Goal: Information Seeking & Learning: Find contact information

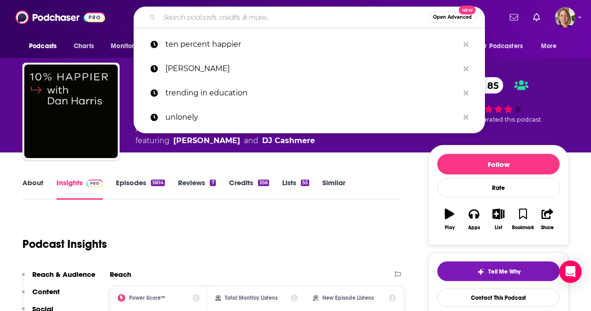
type input "On the Road to Literacy Success"
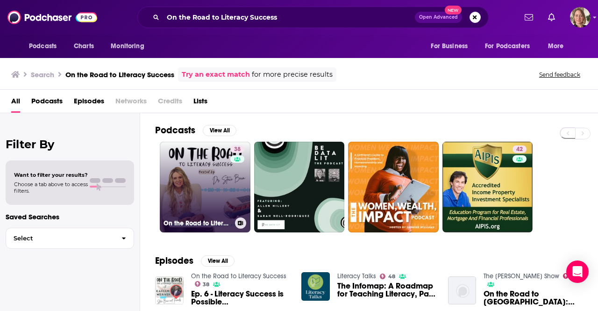
click at [213, 210] on link "38 On the Road to Literacy Success" at bounding box center [205, 187] width 91 height 91
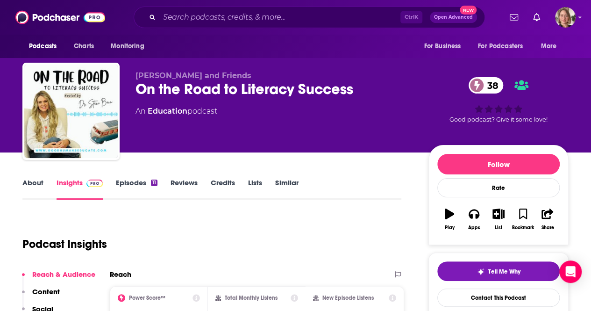
scroll to position [140, 0]
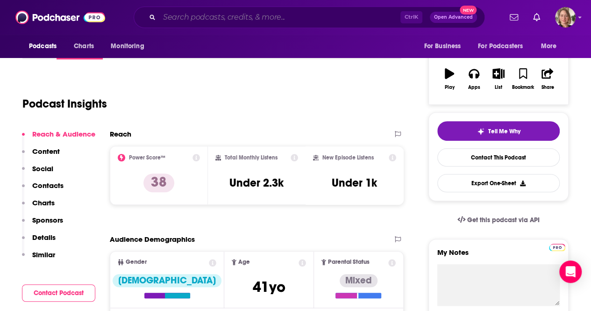
click at [245, 18] on input "Search podcasts, credits, & more..." at bounding box center [279, 17] width 241 height 15
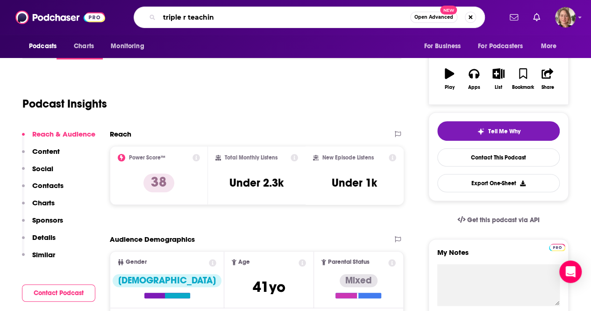
type input "triple r teaching"
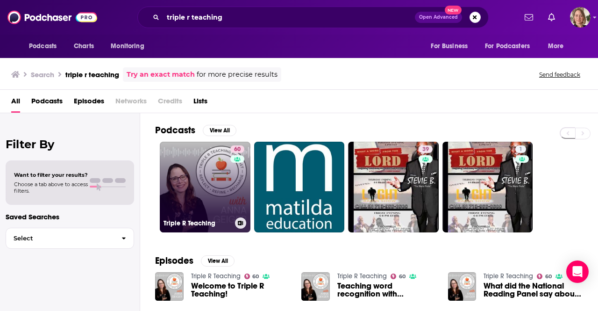
click at [225, 186] on link "60 Triple R Teaching" at bounding box center [205, 187] width 91 height 91
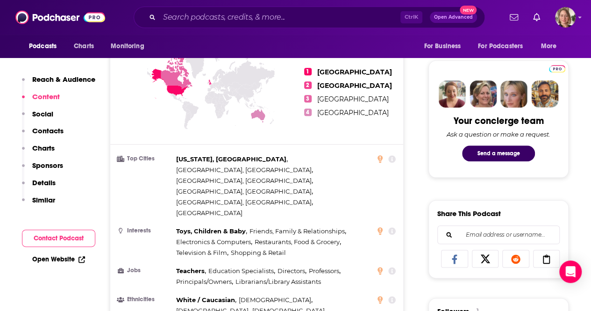
scroll to position [701, 0]
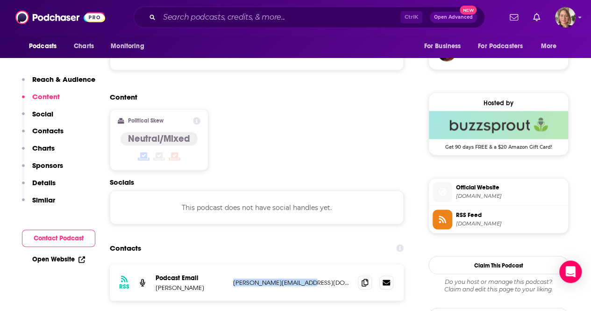
drag, startPoint x: 316, startPoint y: 223, endPoint x: 229, endPoint y: 222, distance: 86.9
click at [229, 264] on div "RSS Podcast Email Anna Geiger anna@themeasuredmom.com anna@themeasuredmom.com" at bounding box center [257, 282] width 294 height 36
copy p "anna@themeasuredmom.com"
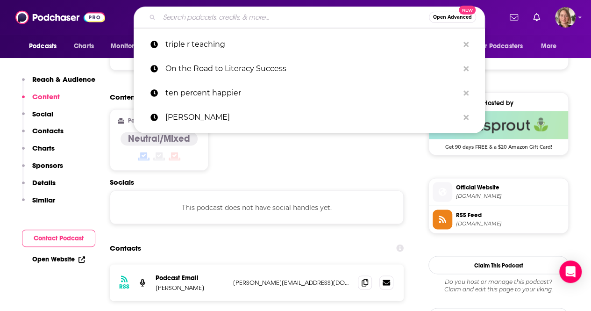
click at [242, 21] on input "Search podcasts, credits, & more..." at bounding box center [294, 17] width 270 height 15
paste input "Reading With Your Kids Podcast"
type input "Reading With Your Kids Podcast"
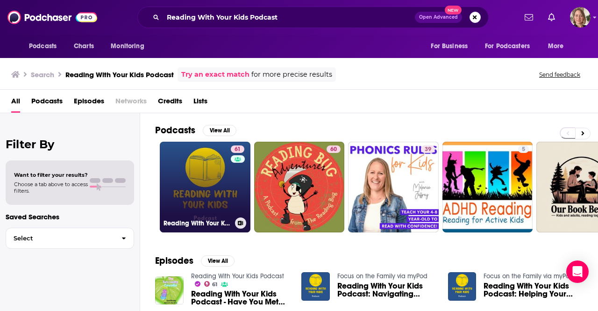
click at [202, 195] on link "61 Reading With Your Kids Podcast" at bounding box center [205, 187] width 91 height 91
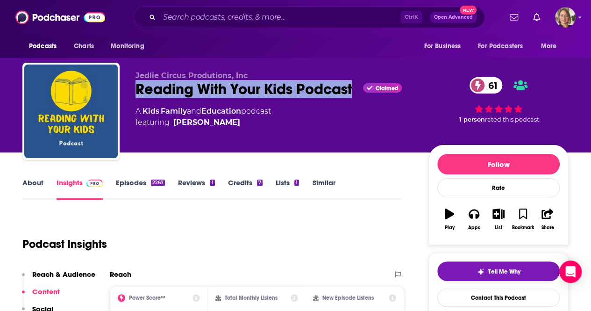
drag, startPoint x: 352, startPoint y: 90, endPoint x: 125, endPoint y: 83, distance: 227.7
click at [125, 83] on div "Jedlie Circus Produtions, Inc Reading With Your Kids Podcast Claimed 61 A Kids …" at bounding box center [295, 113] width 546 height 101
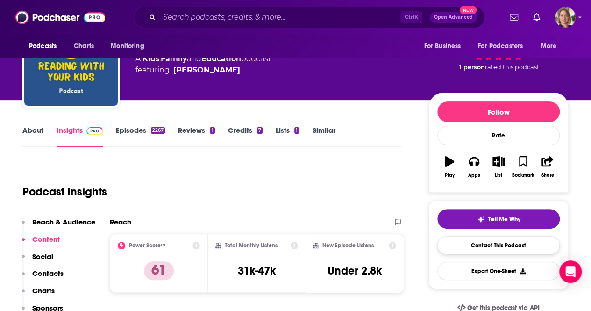
scroll to position [93, 0]
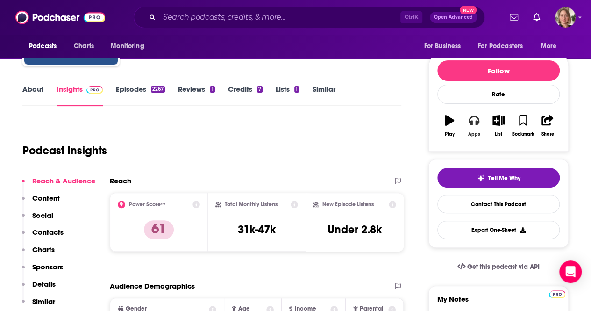
click at [476, 122] on icon "button" at bounding box center [474, 120] width 10 height 9
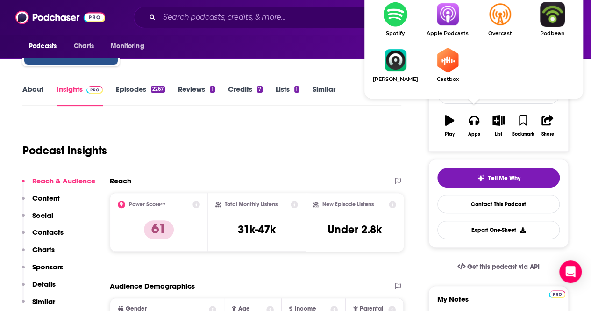
click at [446, 14] on img "Show Listen On dropdown" at bounding box center [447, 14] width 52 height 25
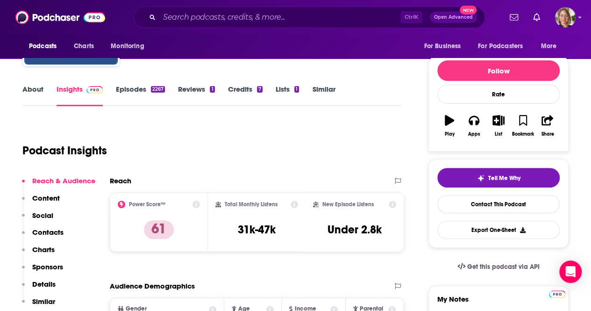
scroll to position [0, 0]
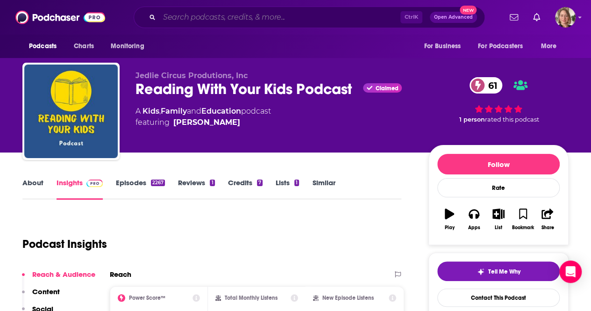
click at [238, 18] on input "Search podcasts, credits, & more..." at bounding box center [279, 17] width 241 height 15
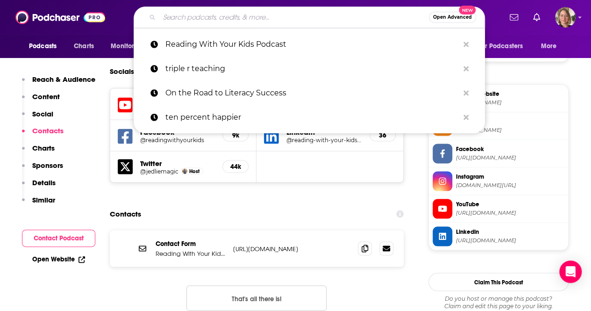
click at [121, 277] on div "Contact Form Reading With Your Kids Podcast https://readingwithyourkids.com/con…" at bounding box center [257, 277] width 294 height 95
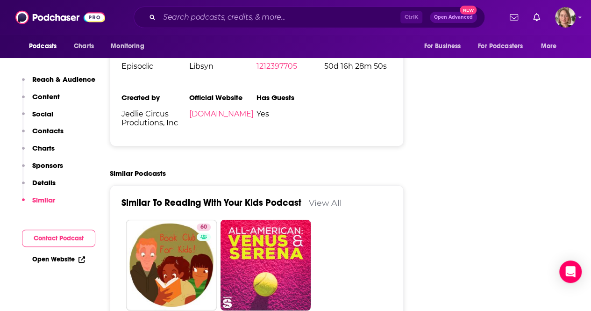
scroll to position [1495, 0]
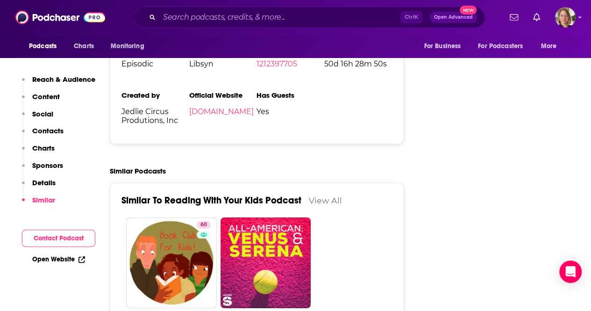
click at [323, 195] on link "View All" at bounding box center [325, 200] width 33 height 10
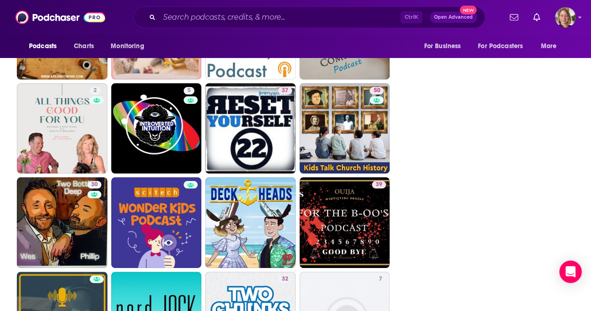
scroll to position [1916, 0]
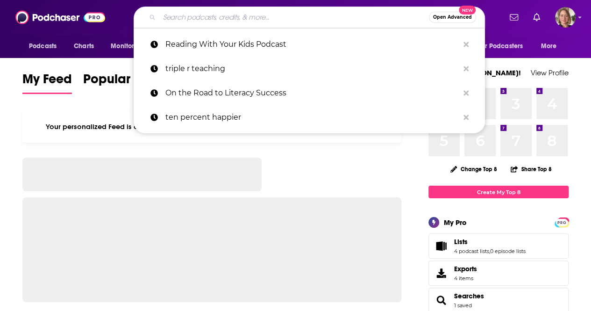
click at [180, 22] on input "Search podcasts, credits, & more..." at bounding box center [294, 17] width 270 height 15
paste input "The Origins Podcast with [PERSON_NAME]"
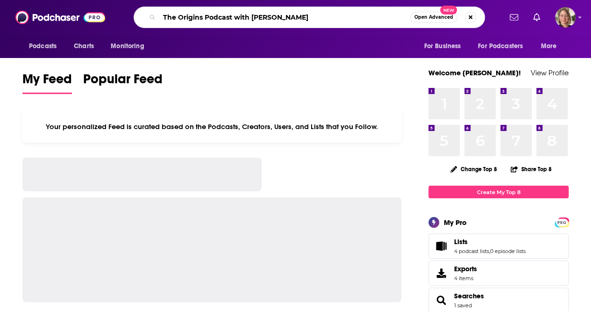
type input "The Origins Podcast with [PERSON_NAME]"
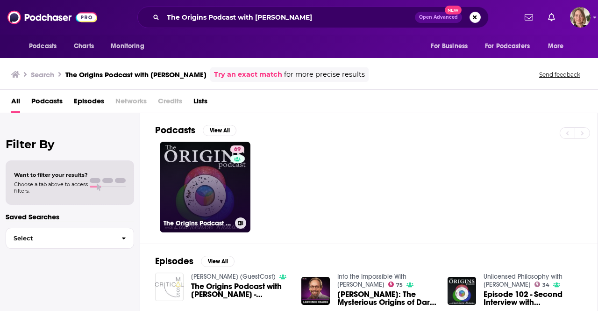
click at [227, 183] on link "69 The Origins Podcast with [PERSON_NAME]" at bounding box center [205, 187] width 91 height 91
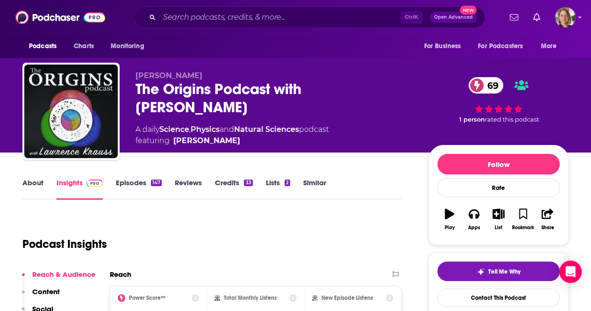
click at [36, 184] on link "About" at bounding box center [32, 188] width 21 height 21
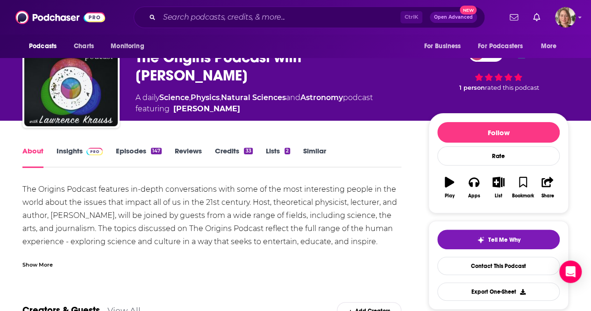
scroll to position [47, 0]
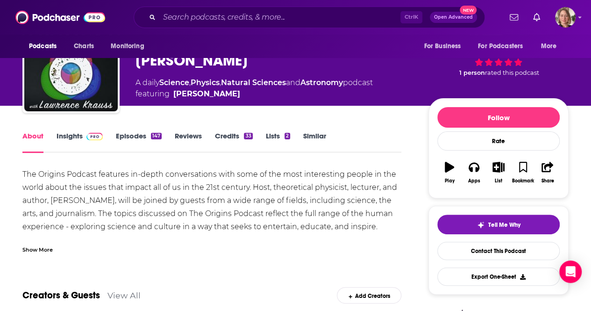
click at [47, 249] on div "Show More" at bounding box center [37, 248] width 30 height 9
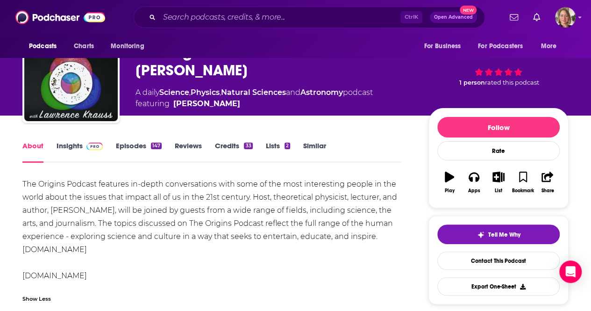
scroll to position [0, 0]
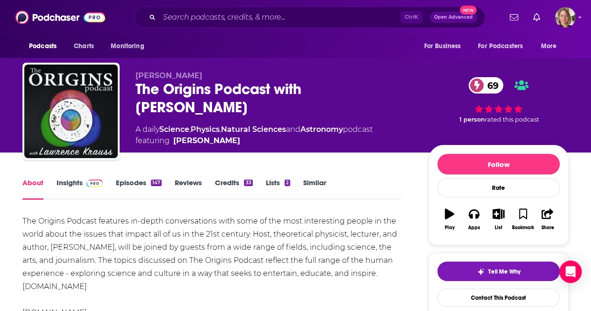
click at [68, 185] on link "Insights" at bounding box center [80, 188] width 46 height 21
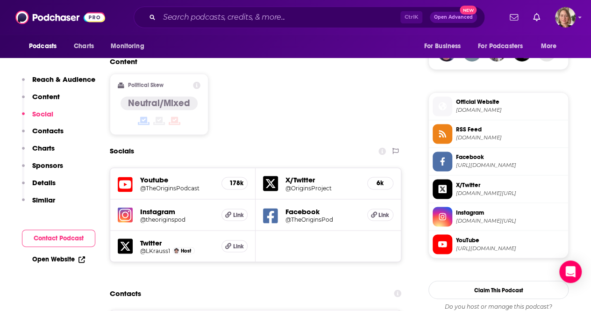
scroll to position [748, 0]
